Goal: Task Accomplishment & Management: Manage account settings

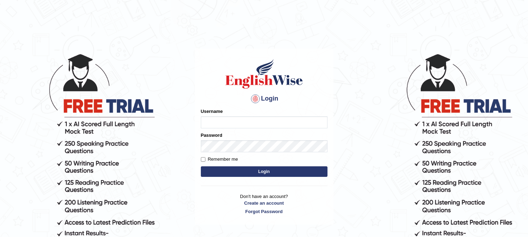
type input "9bands"
click at [255, 172] on button "Login" at bounding box center [264, 171] width 127 height 11
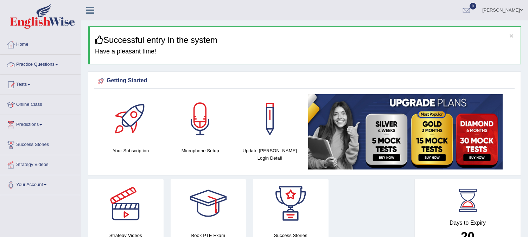
click at [48, 62] on link "Practice Questions" at bounding box center [40, 64] width 80 height 18
